Goal: Task Accomplishment & Management: Complete application form

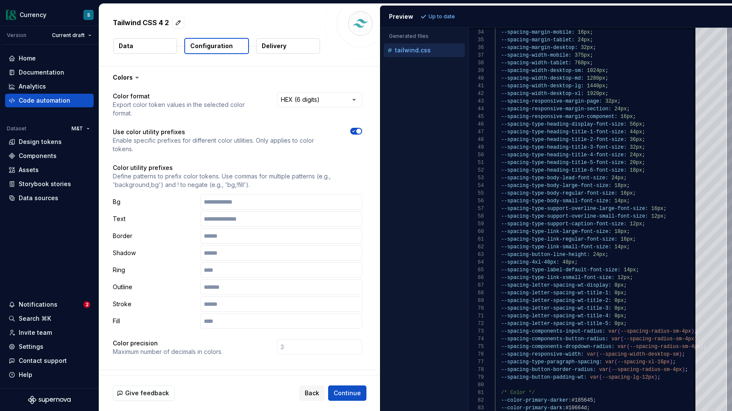
select select "********"
click at [35, 58] on div "Home" at bounding box center [50, 58] width 82 height 9
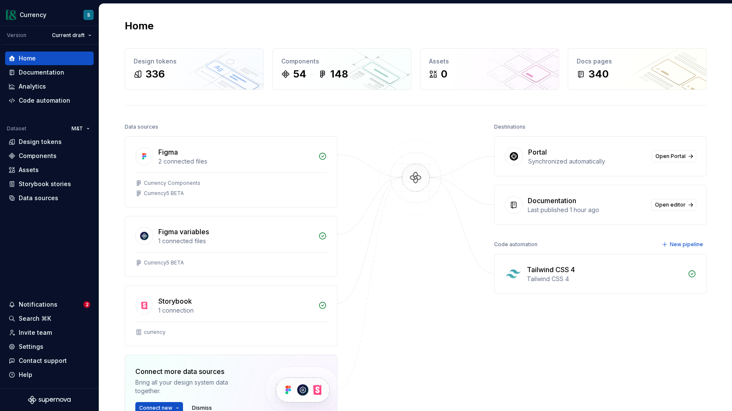
click at [546, 273] on div "Tailwind CSS 4" at bounding box center [551, 269] width 48 height 10
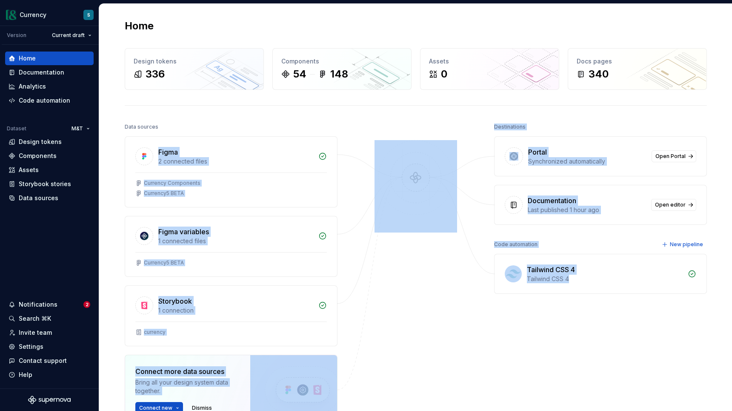
drag, startPoint x: 512, startPoint y: 240, endPoint x: 266, endPoint y: 121, distance: 273.4
click at [281, 129] on div "Data sources Figma 2 connected files Currency Components Currency5 BETA Figma v…" at bounding box center [416, 311] width 582 height 381
click at [461, 341] on div "Data sources Figma 2 connected files Currency Components Currency5 BETA Figma v…" at bounding box center [416, 311] width 582 height 381
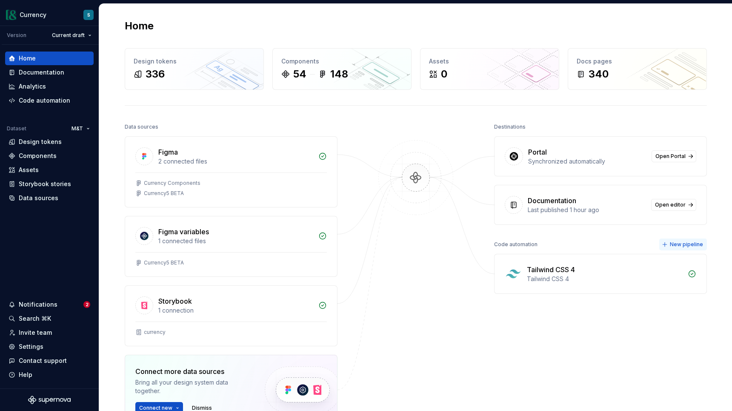
click at [687, 245] on span "New pipeline" at bounding box center [686, 244] width 33 height 7
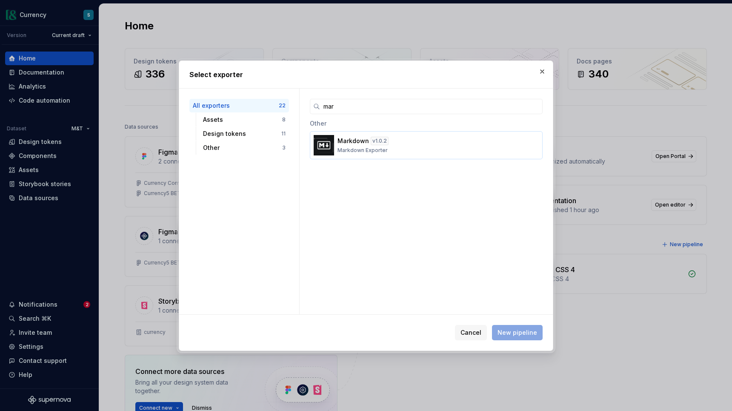
type input "mar"
click at [361, 155] on button "Markdown v 1.0.2 Markdown Exporter" at bounding box center [426, 145] width 233 height 28
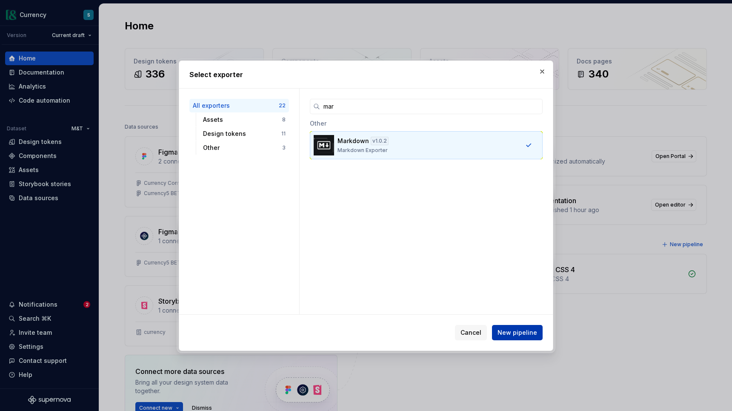
click at [521, 331] on span "New pipeline" at bounding box center [518, 332] width 40 height 9
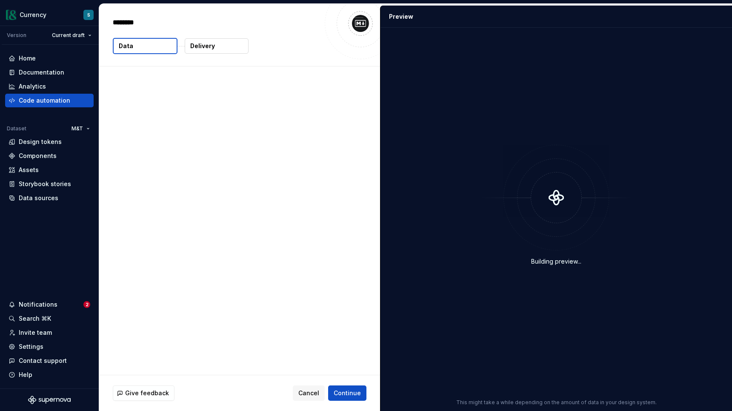
type textarea "*"
click at [197, 54] on div "Delivery" at bounding box center [216, 46] width 65 height 16
click at [200, 49] on p "Delivery" at bounding box center [202, 46] width 25 height 9
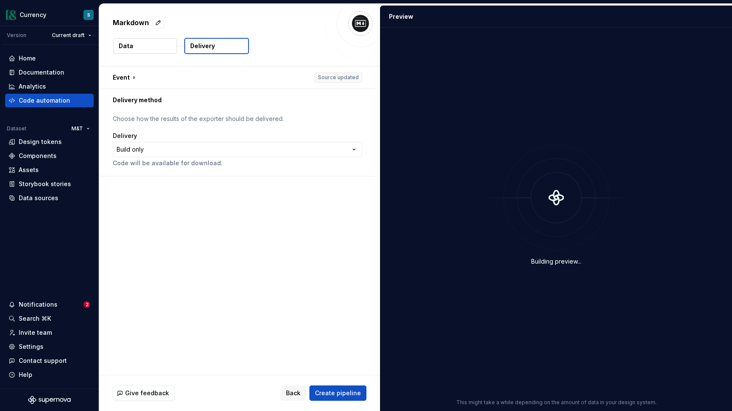
click at [148, 50] on button "Data" at bounding box center [145, 45] width 64 height 15
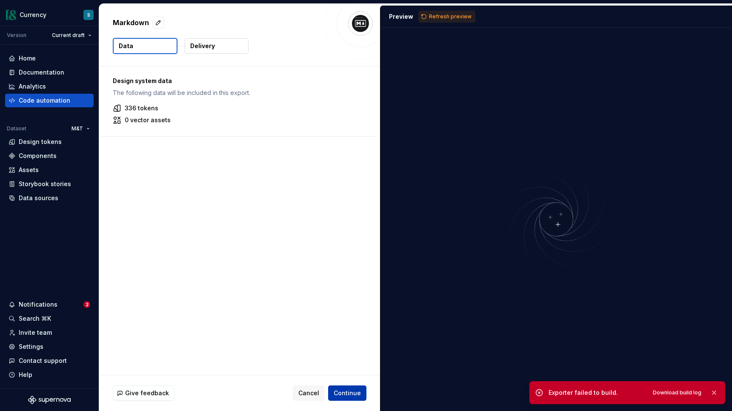
click at [344, 393] on span "Continue" at bounding box center [347, 393] width 27 height 9
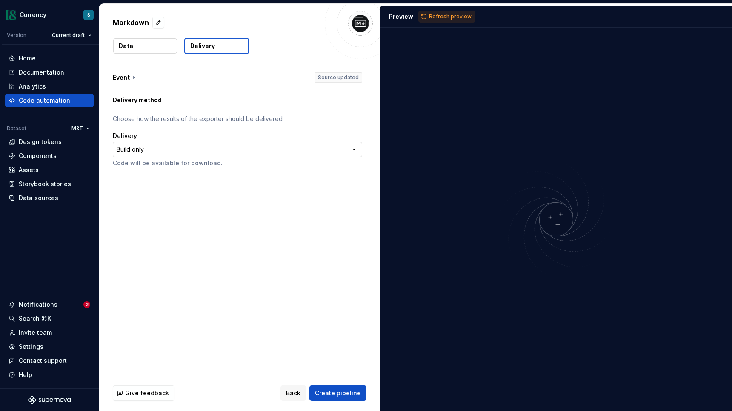
click at [212, 153] on html "**********" at bounding box center [366, 205] width 732 height 411
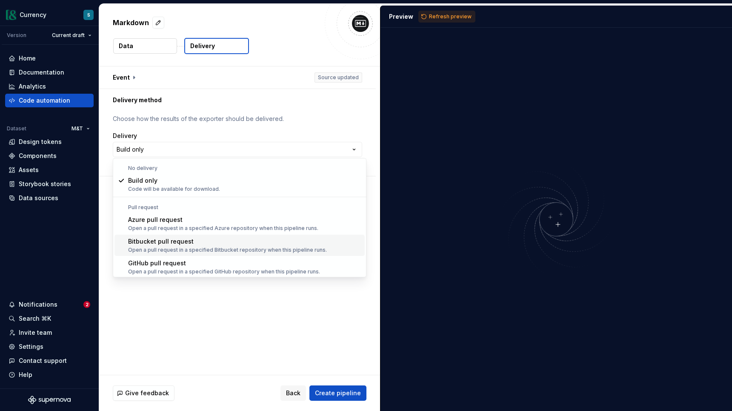
scroll to position [24, 0]
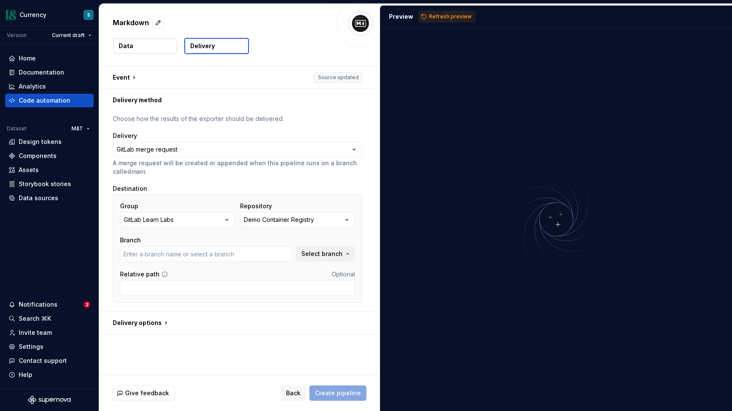
type input "main"
click at [218, 221] on button "GitLab Learn Labs" at bounding box center [177, 219] width 115 height 15
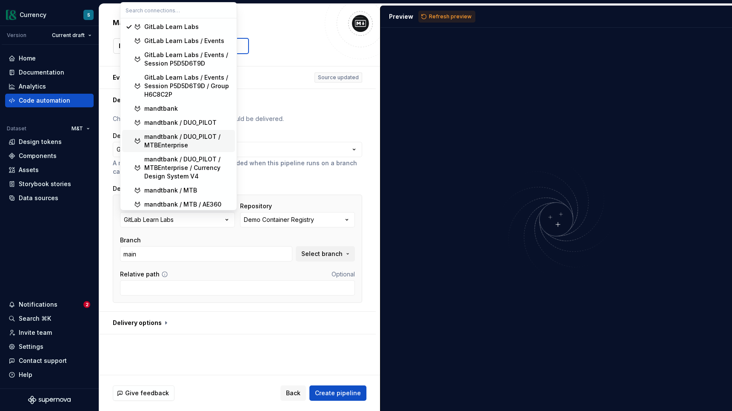
click at [196, 141] on div "mandtbank / DUO_PILOT / MTBEnterprise" at bounding box center [187, 140] width 87 height 17
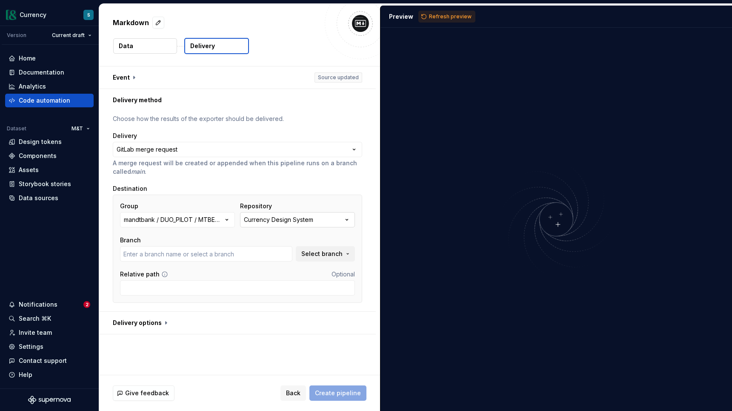
click at [281, 221] on div "Currency Design System" at bounding box center [278, 219] width 69 height 9
click at [312, 254] on div "Currency Design System" at bounding box center [294, 253] width 73 height 9
click at [315, 253] on span "Select branch" at bounding box center [321, 253] width 41 height 9
click at [240, 253] on input "text" at bounding box center [206, 253] width 172 height 15
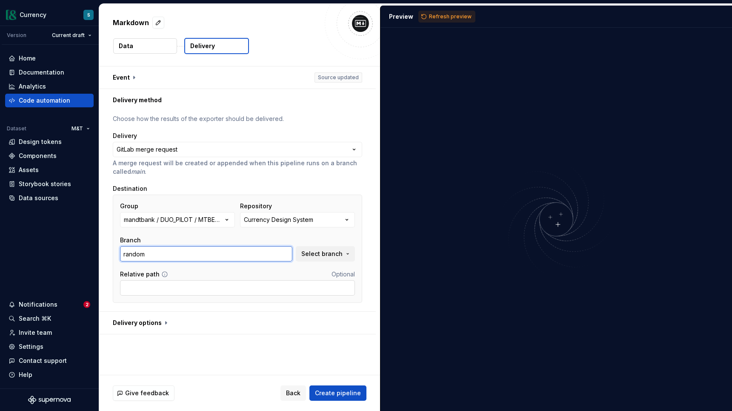
type input "random"
click at [256, 289] on input "Relative path" at bounding box center [237, 287] width 235 height 15
click at [324, 255] on span "Select branch" at bounding box center [321, 253] width 41 height 9
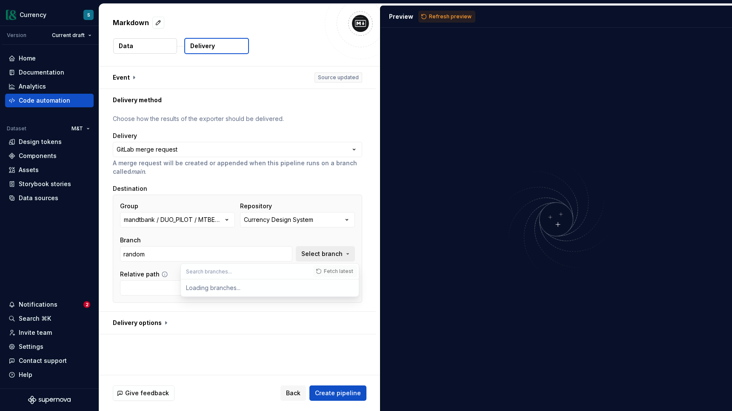
click at [324, 255] on span "Select branch" at bounding box center [321, 253] width 41 height 9
click at [345, 391] on span "Create pipeline" at bounding box center [338, 393] width 46 height 9
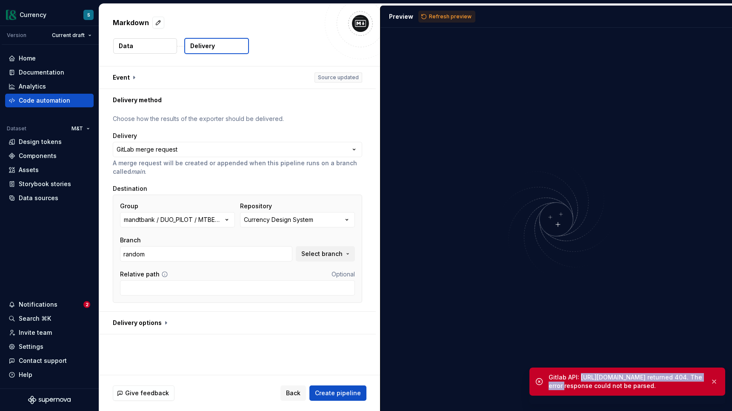
drag, startPoint x: 675, startPoint y: 386, endPoint x: 549, endPoint y: 384, distance: 126.0
click at [549, 384] on div "Gitlab API: [URL][DOMAIN_NAME] returned 404. The error response could not be pa…" at bounding box center [626, 381] width 155 height 17
copy div "[URL][DOMAIN_NAME]"
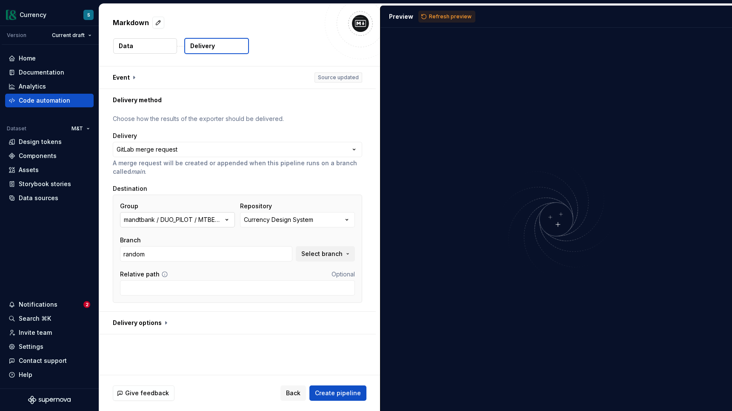
click at [215, 219] on div "mandtbank / DUO_PILOT / MTBEnterprise" at bounding box center [173, 219] width 99 height 9
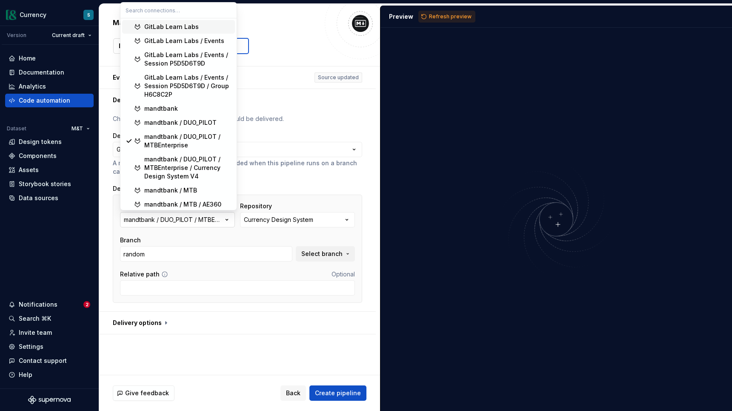
click at [215, 219] on div "mandtbank / DUO_PILOT / MTBEnterprise" at bounding box center [173, 219] width 99 height 9
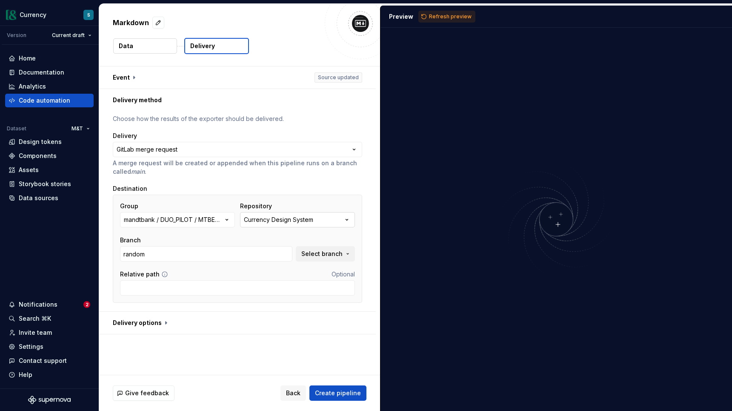
click at [266, 219] on div "Currency Design System" at bounding box center [278, 219] width 69 height 9
click at [228, 225] on button "mandtbank / DUO_PILOT / MTBEnterprise" at bounding box center [177, 219] width 115 height 15
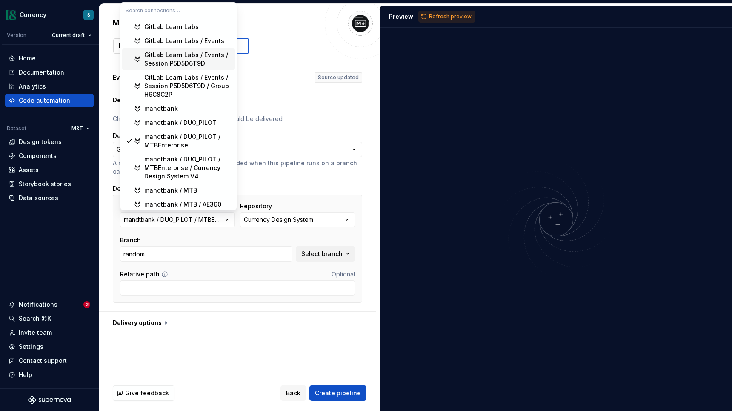
click at [201, 61] on div "GitLab Learn Labs / Events / Session P5D5D6T9D" at bounding box center [187, 59] width 87 height 17
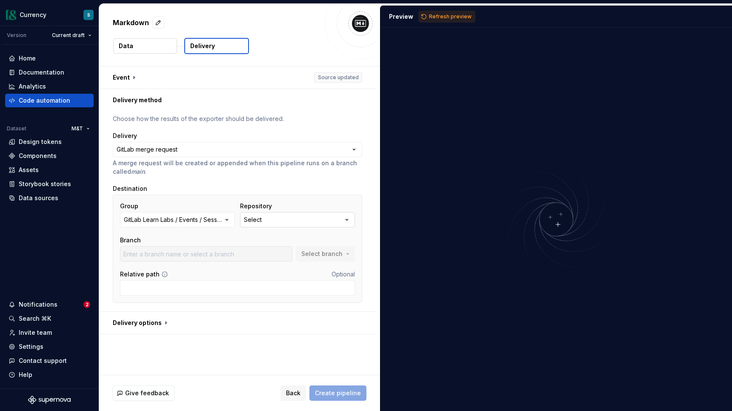
click at [269, 220] on button "Select" at bounding box center [297, 219] width 115 height 15
click at [274, 219] on button "Select" at bounding box center [297, 219] width 115 height 15
click at [218, 218] on div "GitLab Learn Labs / Events / Session P5D5D6T9D" at bounding box center [173, 219] width 99 height 9
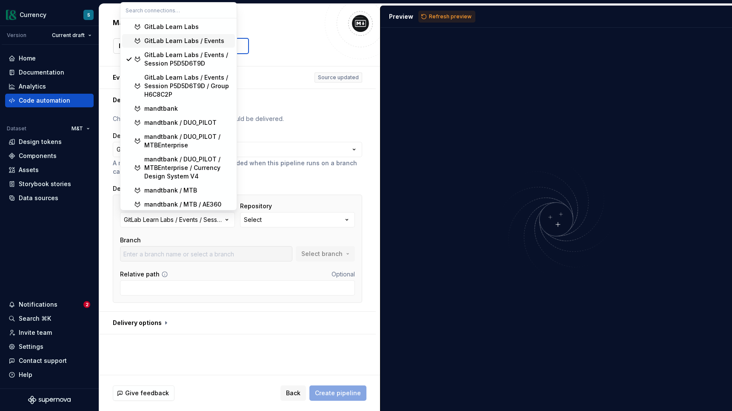
click at [200, 42] on div "GitLab Learn Labs / Events" at bounding box center [184, 41] width 80 height 9
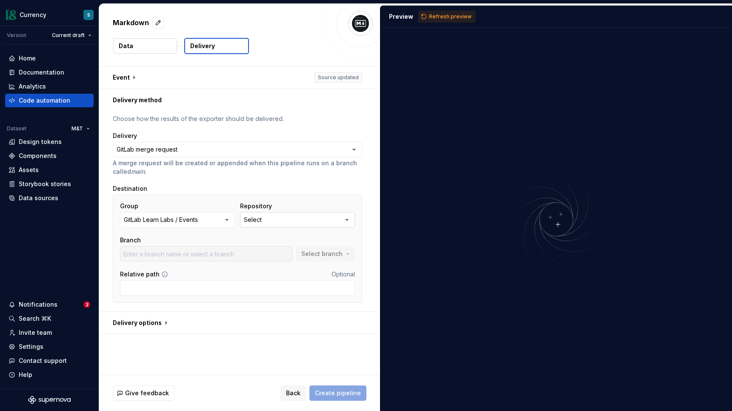
click at [302, 217] on button "Select" at bounding box center [297, 219] width 115 height 15
click at [301, 220] on button "Select" at bounding box center [297, 219] width 115 height 15
click at [282, 220] on button "Select" at bounding box center [297, 219] width 115 height 15
click at [352, 239] on span "Fetch latest" at bounding box center [357, 237] width 29 height 7
click at [198, 220] on div "GitLab Learn Labs / Events" at bounding box center [161, 219] width 74 height 9
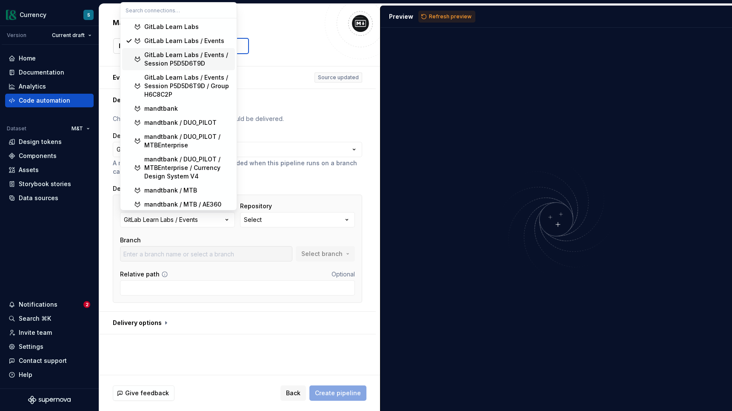
click at [204, 64] on div "GitLab Learn Labs / Events / Session P5D5D6T9D" at bounding box center [187, 59] width 87 height 17
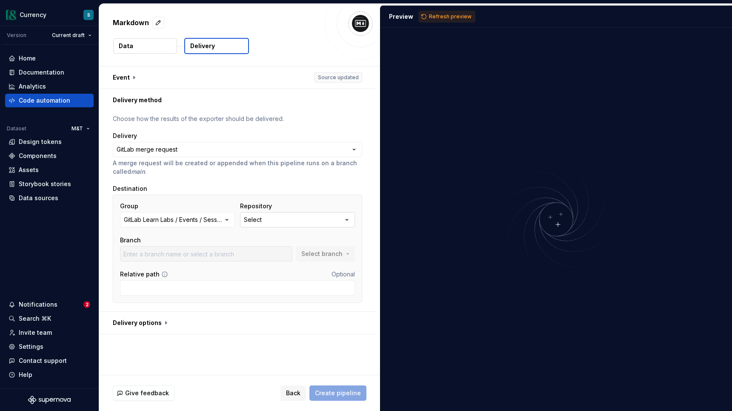
click at [318, 220] on button "Select" at bounding box center [297, 219] width 115 height 15
click at [310, 259] on div "No repositories found." at bounding box center [310, 254] width 132 height 15
click at [342, 242] on button "Fetch latest" at bounding box center [354, 237] width 44 height 12
